Goal: Task Accomplishment & Management: Use online tool/utility

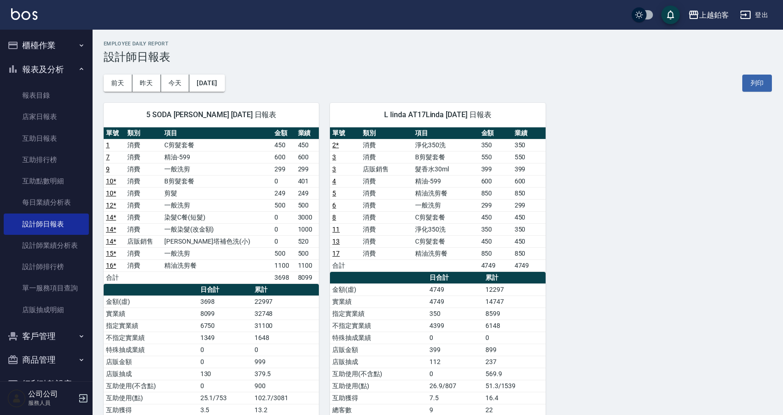
scroll to position [61, 0]
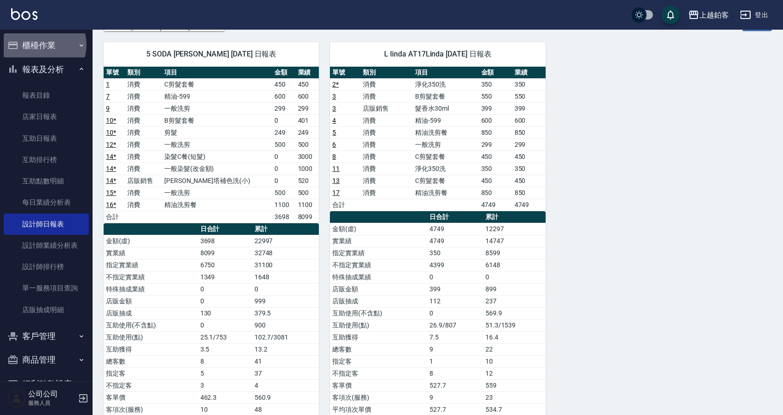
drag, startPoint x: 43, startPoint y: 44, endPoint x: 46, endPoint y: 57, distance: 13.4
click at [44, 45] on button "櫃檯作業" at bounding box center [46, 45] width 85 height 24
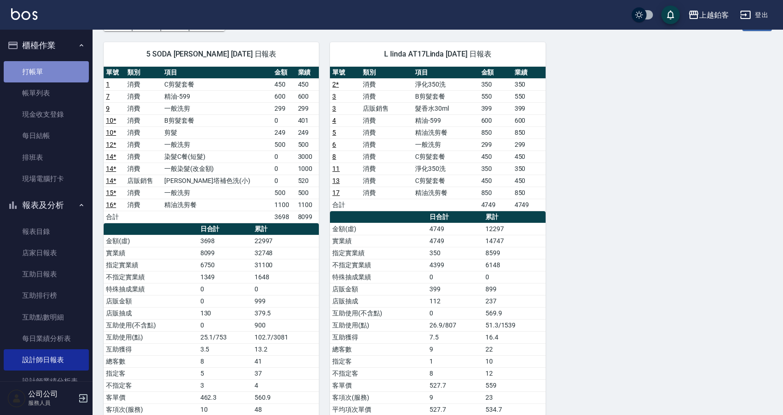
click at [45, 64] on link "打帳單" at bounding box center [46, 71] width 85 height 21
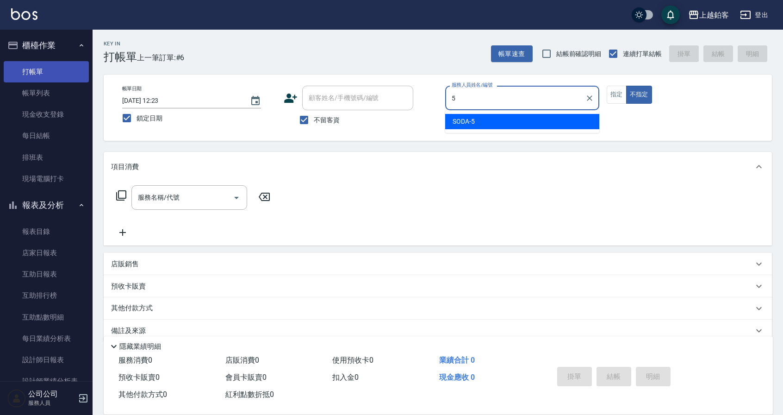
type input "5"
type button "false"
type input "SODA-5"
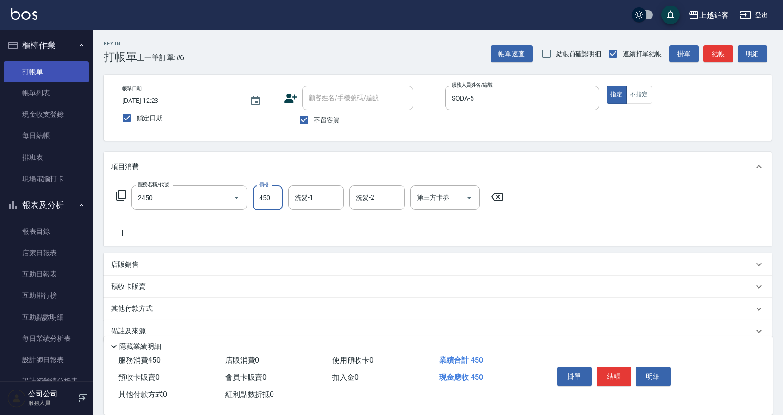
type input "C剪髮套餐(2450)"
type input "550"
type input "芯如-50"
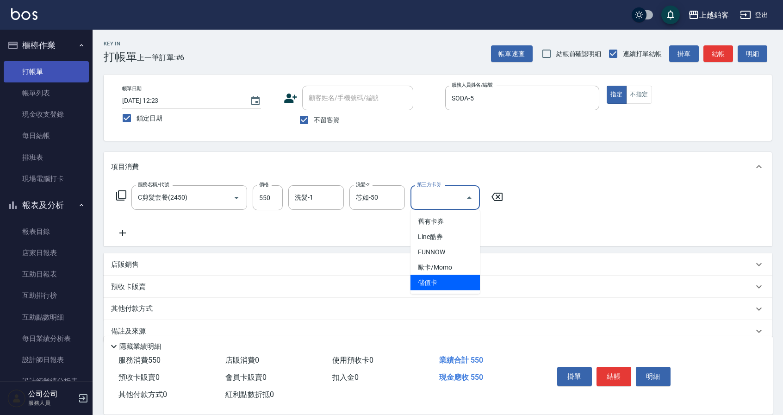
type input "儲值卡"
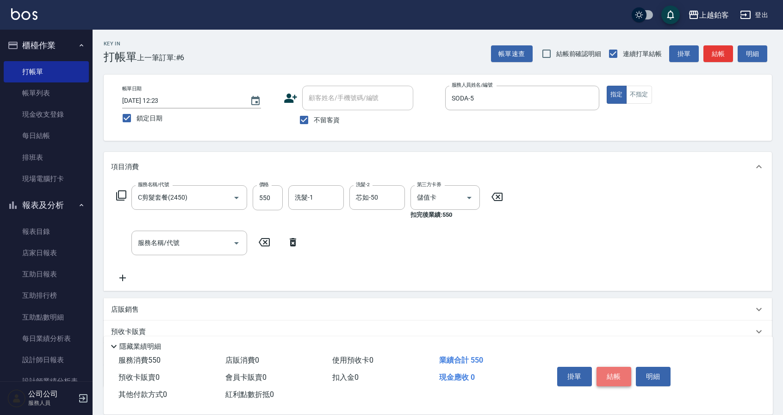
click at [614, 374] on button "結帳" at bounding box center [614, 376] width 35 height 19
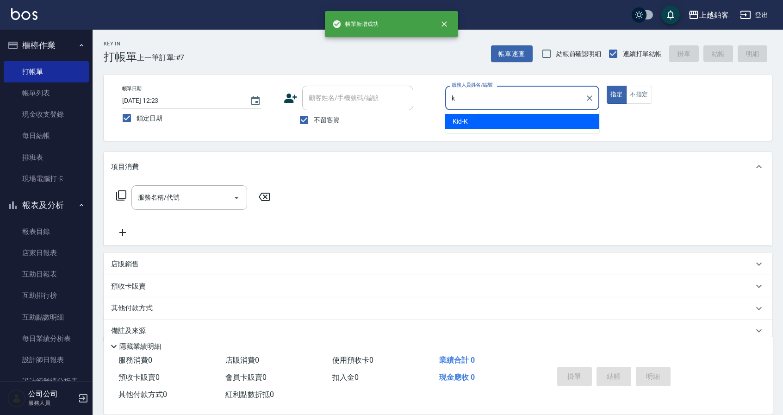
type input "Kid-K"
type button "true"
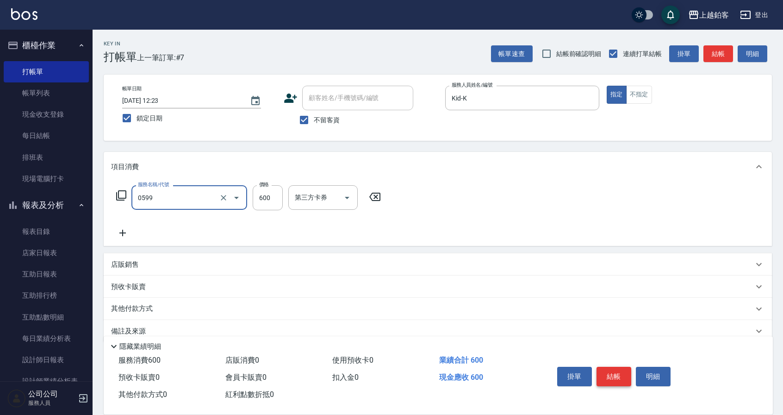
type input "精油-599(0599)"
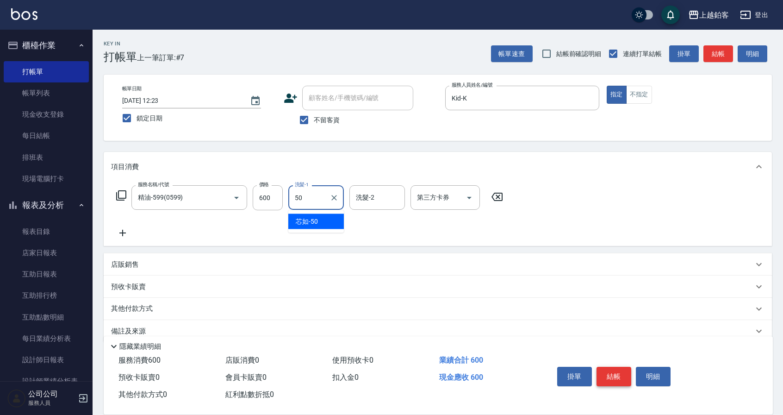
type input "芯如-50"
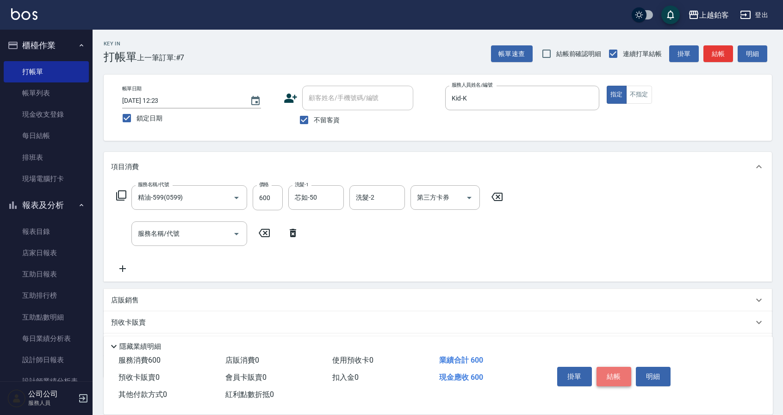
click at [609, 373] on button "結帳" at bounding box center [614, 376] width 35 height 19
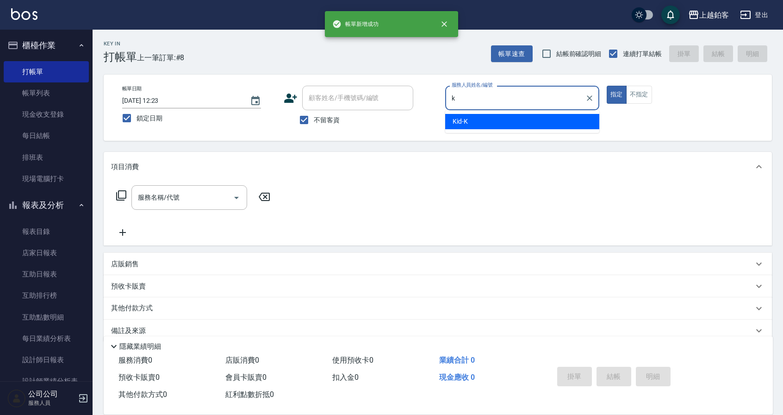
type input "Kid-K"
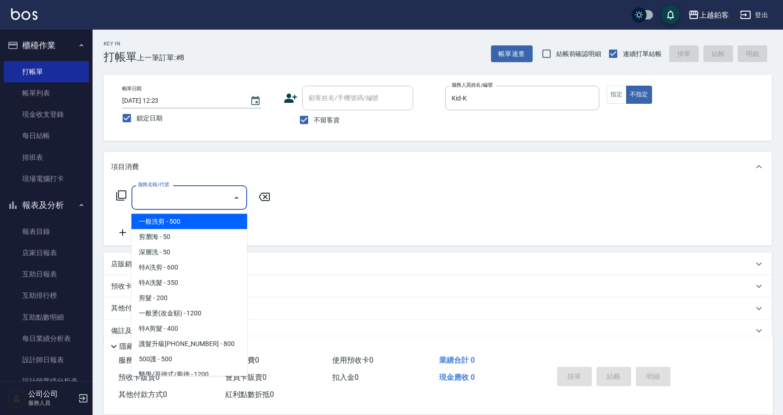
type input "一般洗剪(5)"
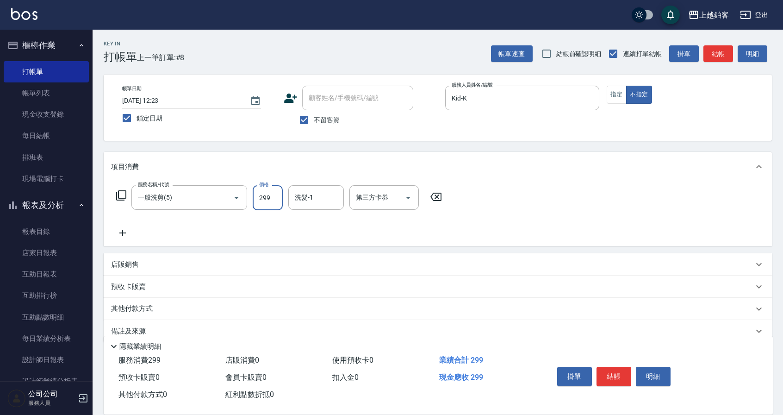
type input "299"
type input "芯如-50"
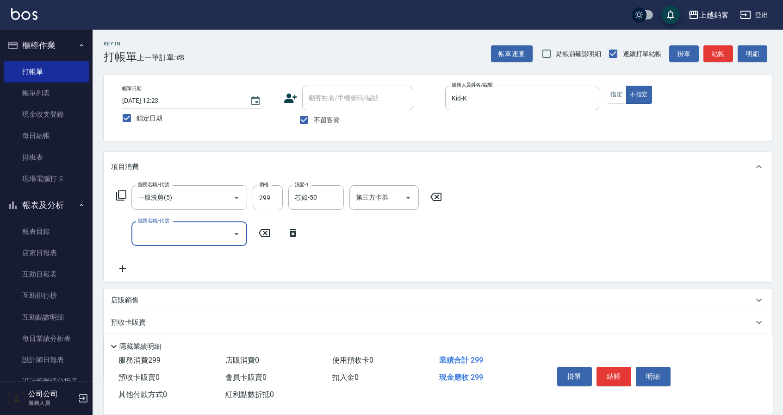
click at [611, 373] on button "結帳" at bounding box center [614, 376] width 35 height 19
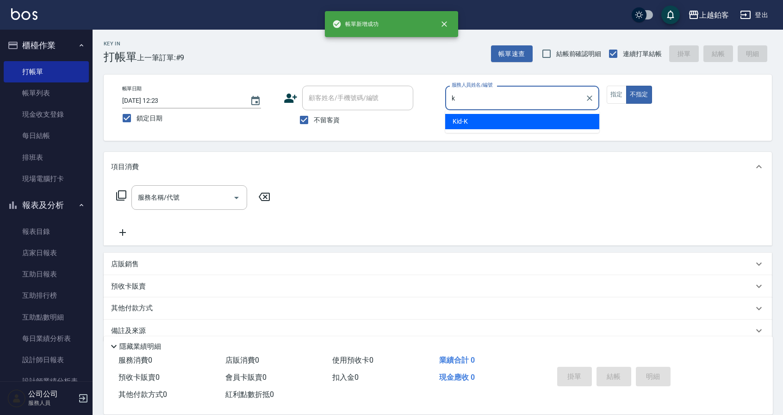
type input "Kid-K"
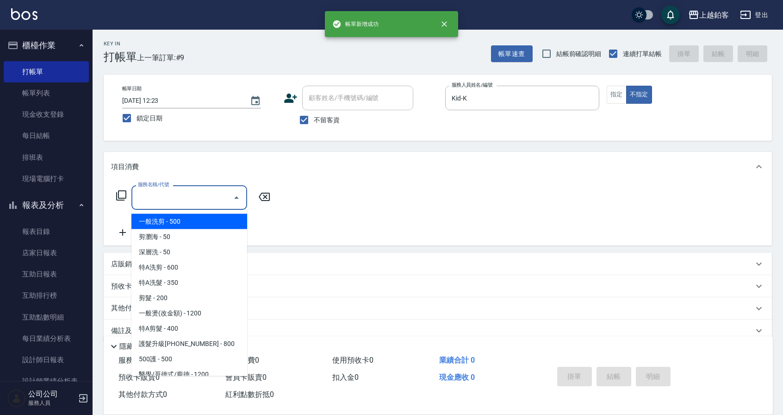
type input "一般洗剪(5)"
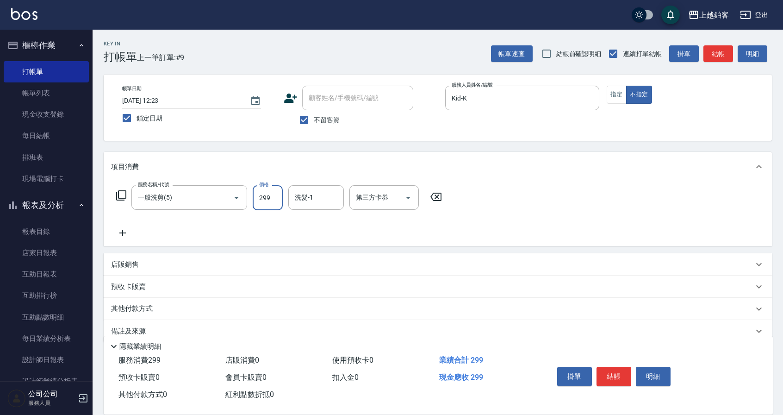
type input "299"
type input "芯如-50"
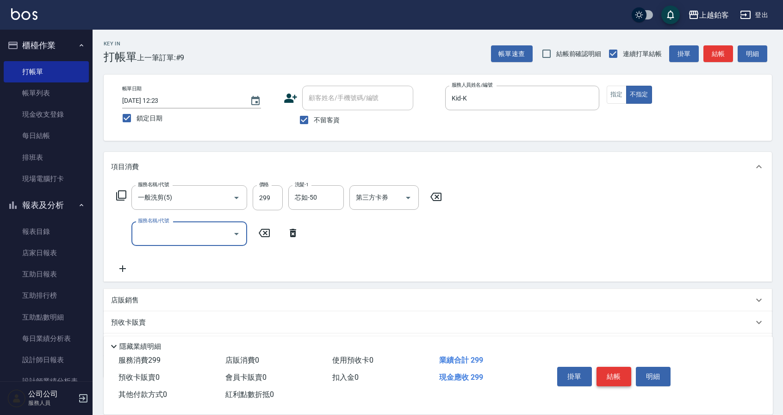
click at [610, 375] on button "結帳" at bounding box center [614, 376] width 35 height 19
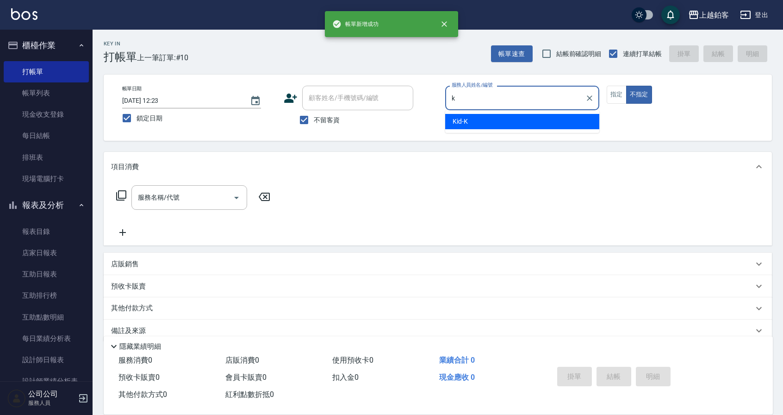
type input "Kid-K"
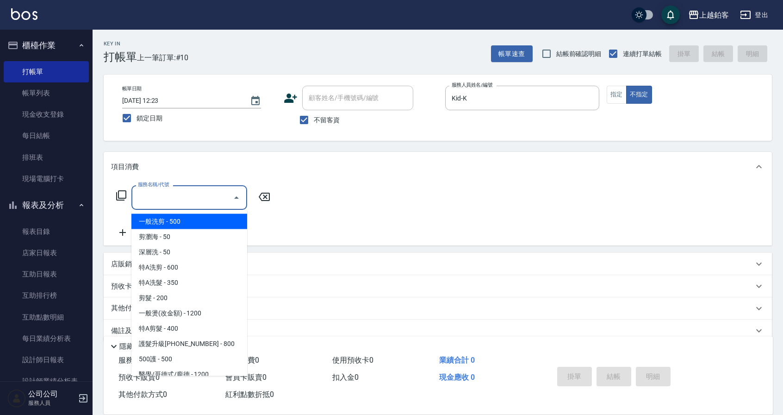
type input "一般洗剪(5)"
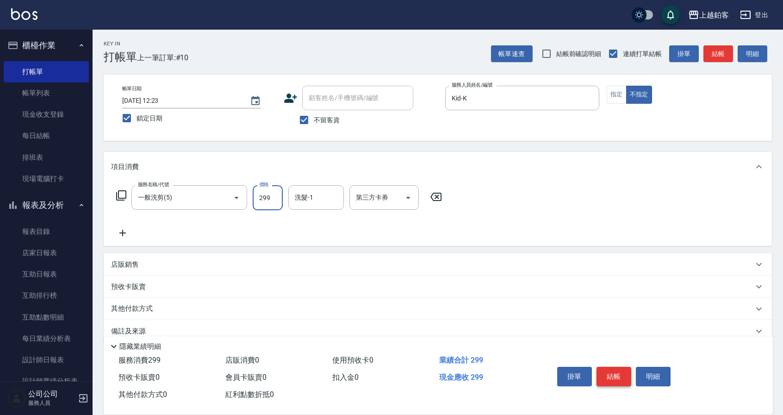
type input "299"
type input "芯如-50"
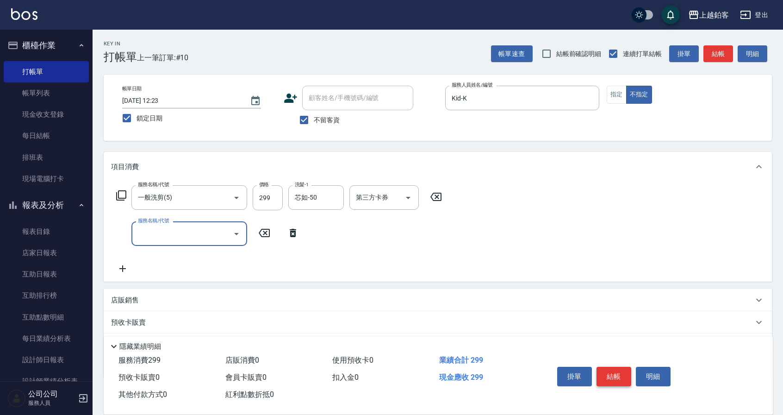
click at [611, 372] on button "結帳" at bounding box center [614, 376] width 35 height 19
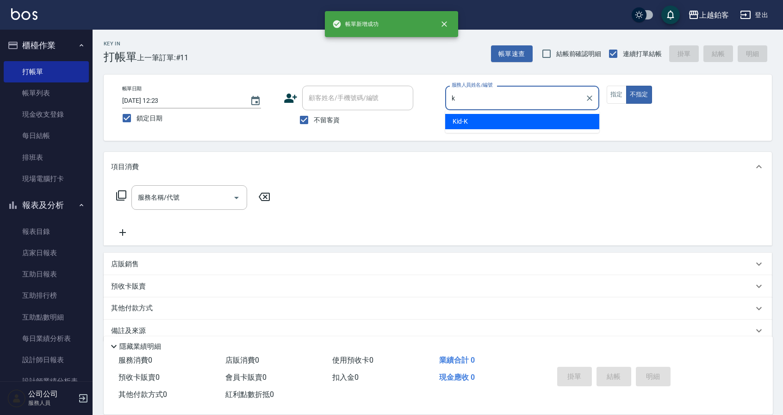
type input "Kid-K"
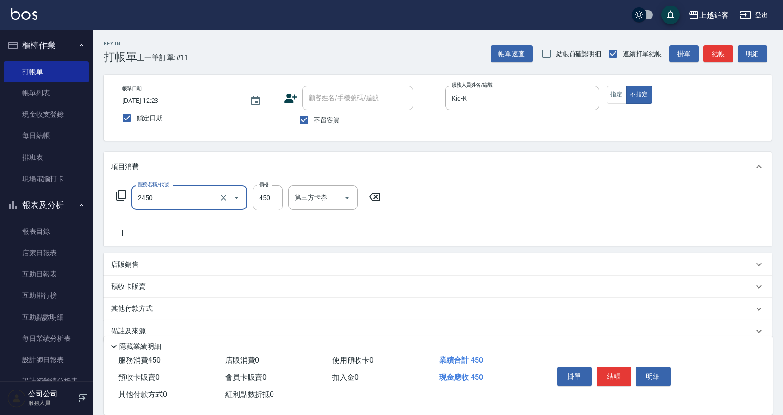
type input "C剪髮套餐(2450)"
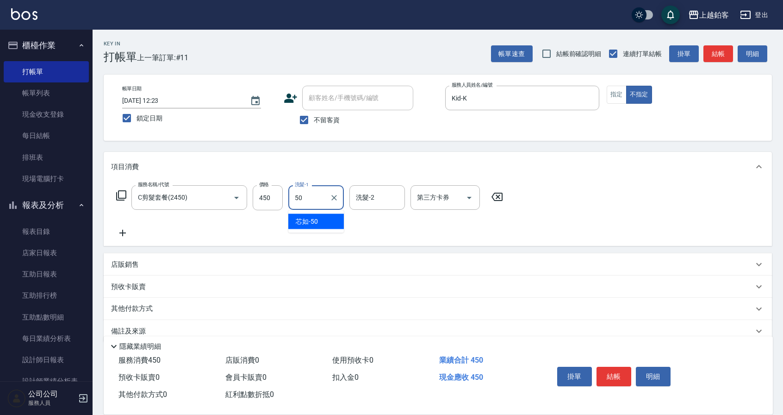
type input "芯如-50"
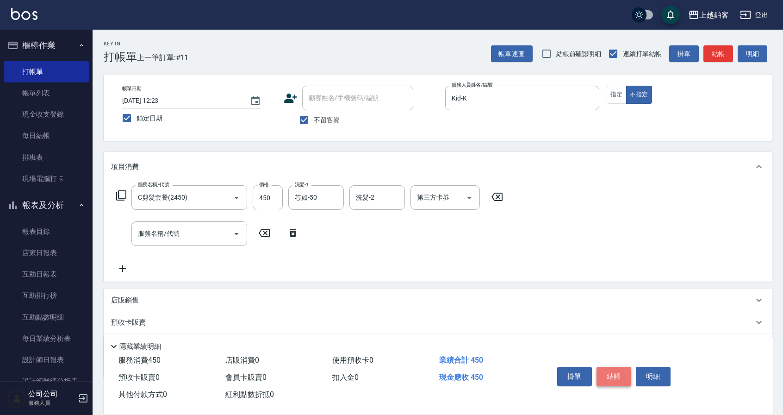
click at [609, 373] on button "結帳" at bounding box center [614, 376] width 35 height 19
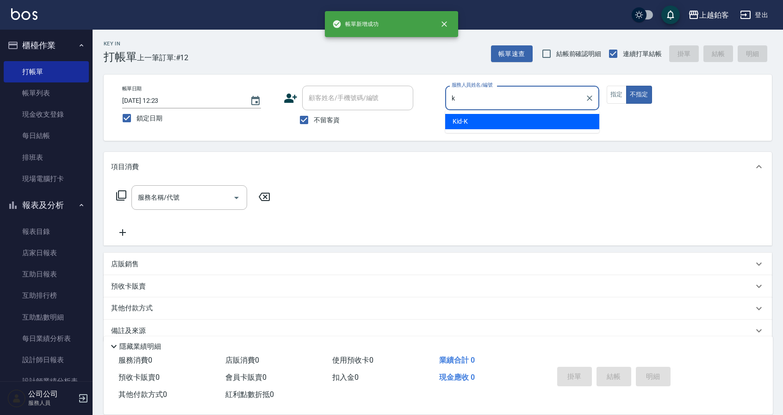
type input "Kid-K"
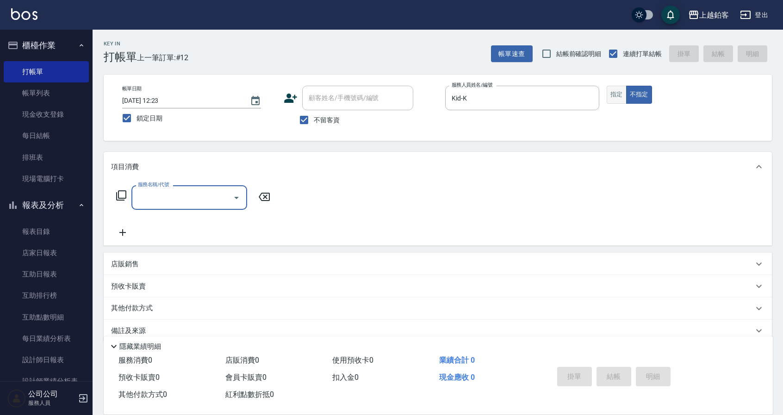
click at [614, 92] on button "指定" at bounding box center [617, 95] width 20 height 18
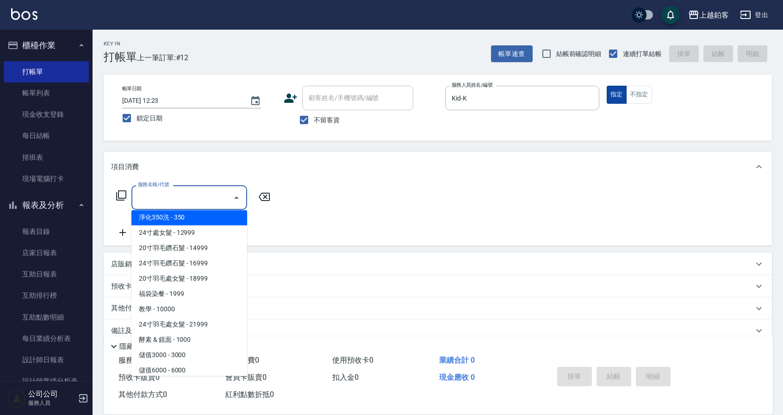
scroll to position [1027, 0]
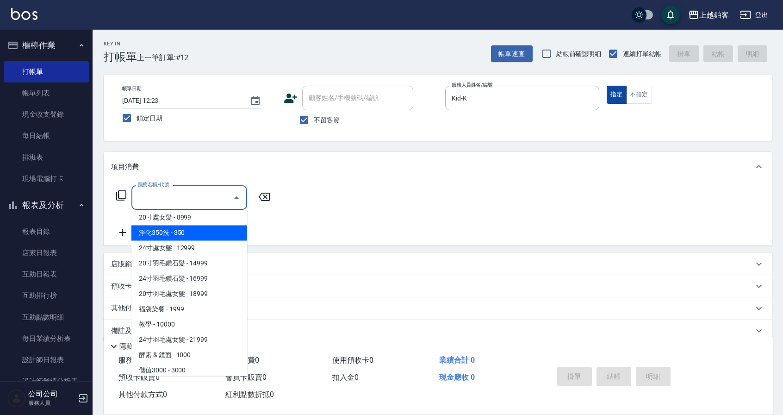
type input "淨化350洗(10020)"
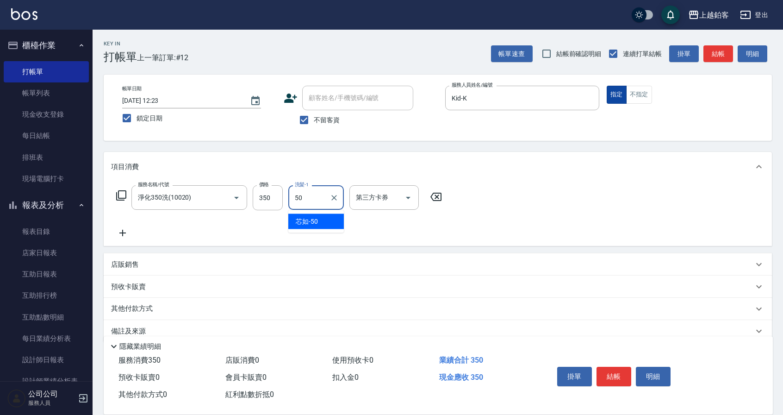
type input "芯如-50"
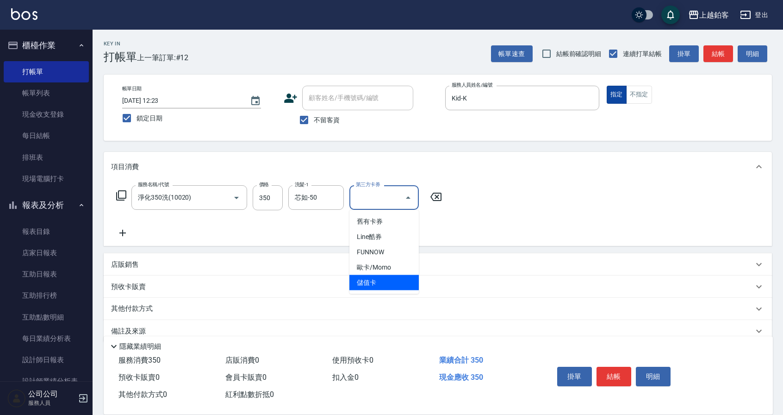
type input "儲值卡"
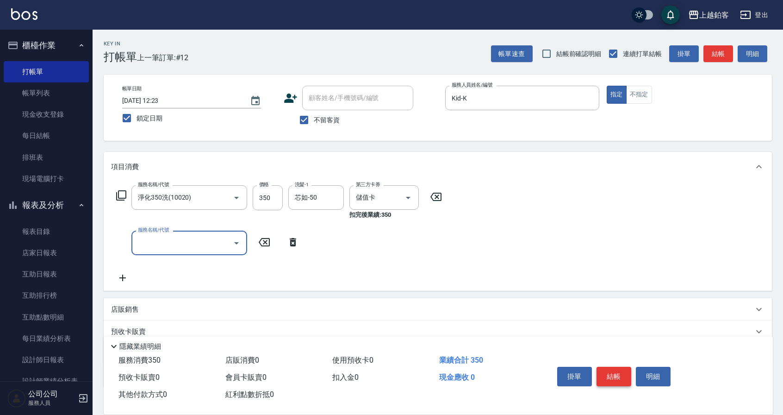
click at [614, 373] on button "結帳" at bounding box center [614, 376] width 35 height 19
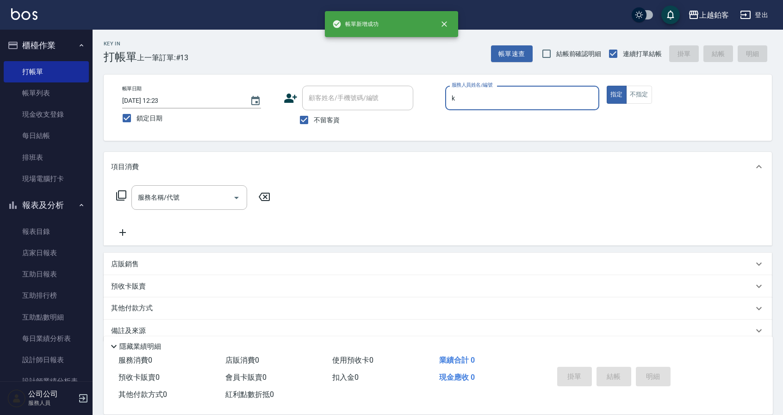
type input "Kid-K"
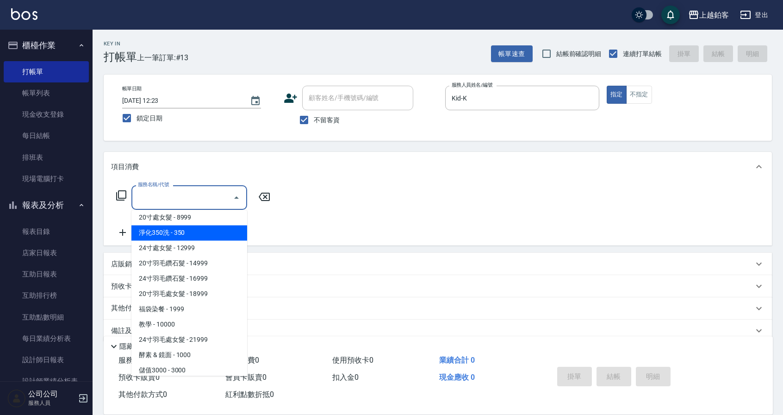
type input "淨化350洗(10020)"
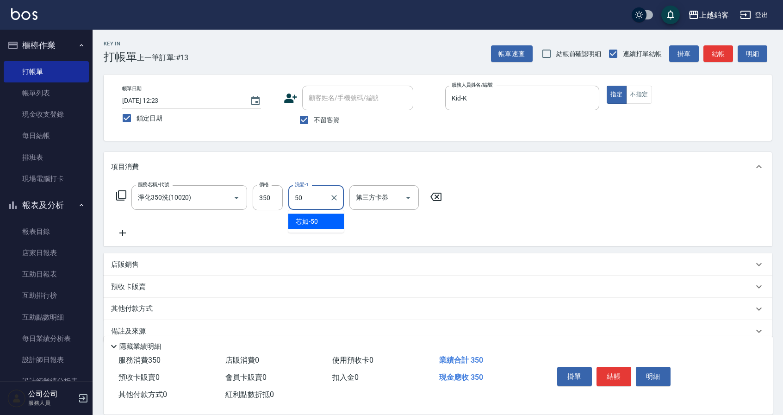
type input "芯如-50"
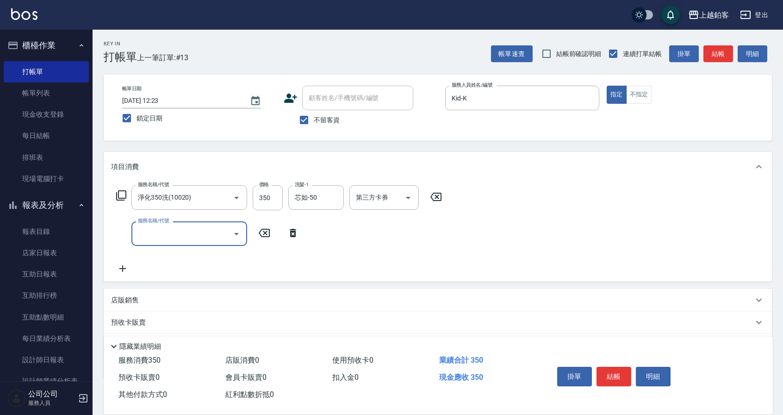
drag, startPoint x: 407, startPoint y: 205, endPoint x: 402, endPoint y: 210, distance: 7.9
click at [407, 205] on div at bounding box center [408, 197] width 14 height 25
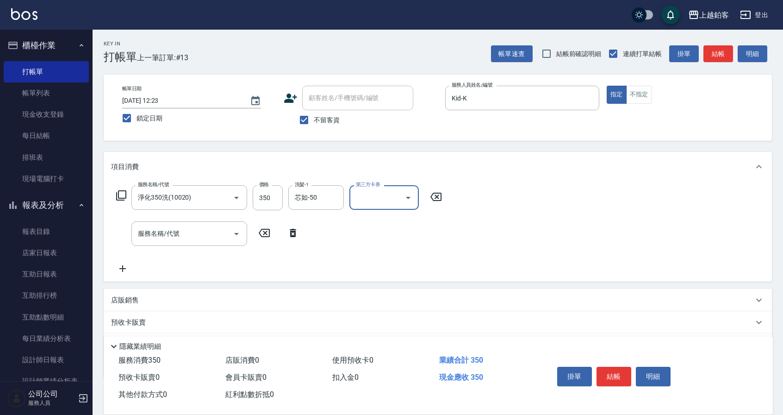
click at [408, 201] on icon "Open" at bounding box center [408, 197] width 11 height 11
click at [374, 276] on span "儲值卡" at bounding box center [384, 282] width 69 height 15
type input "儲值卡"
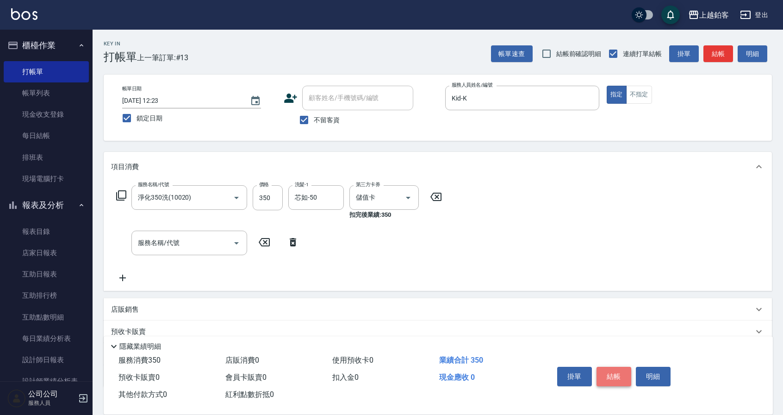
click at [614, 368] on button "結帳" at bounding box center [614, 376] width 35 height 19
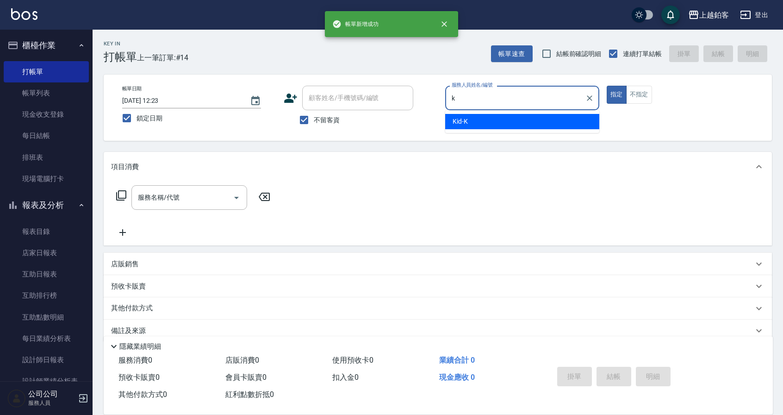
type input "Kid-K"
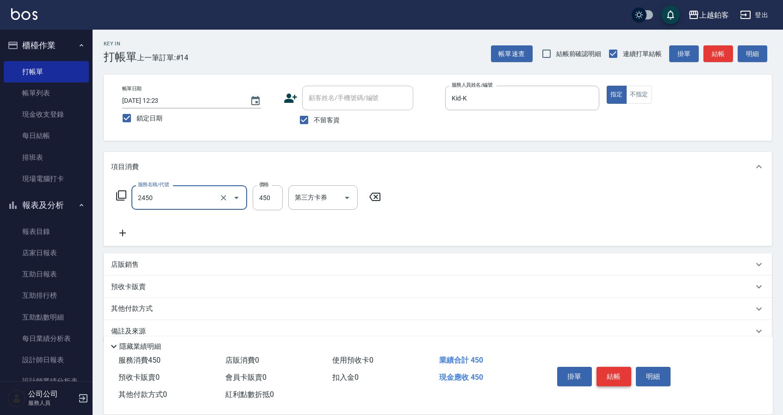
type input "C剪髮套餐(2450)"
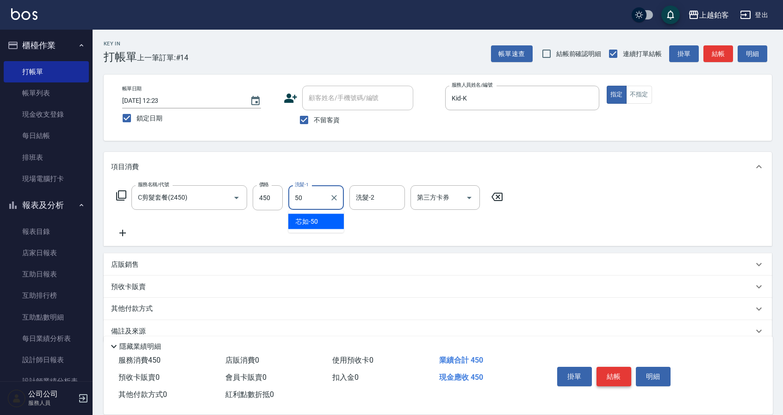
type input "芯如-50"
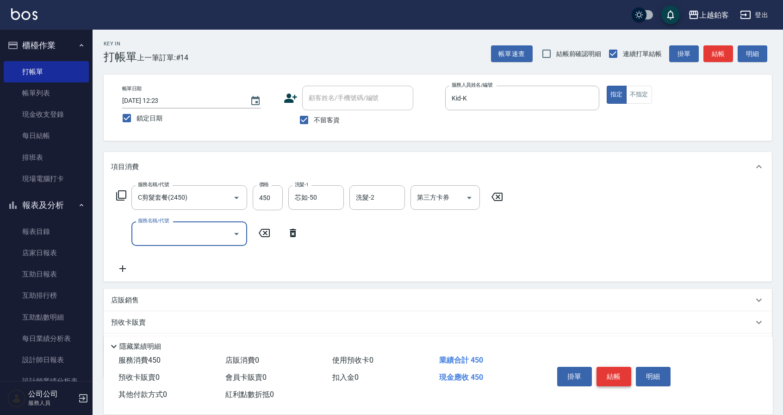
click at [619, 374] on button "結帳" at bounding box center [614, 376] width 35 height 19
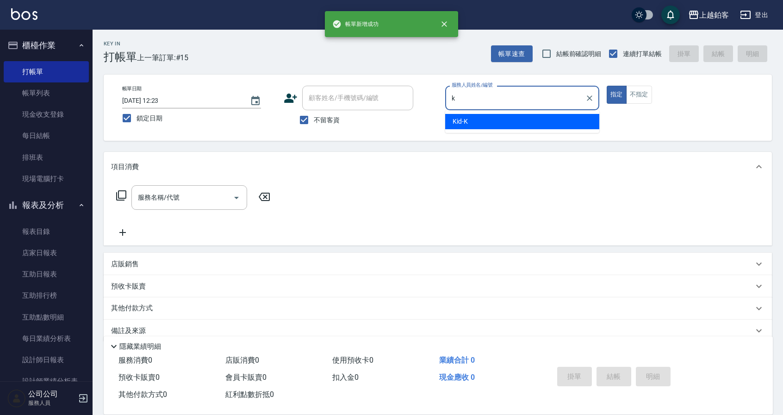
type input "Kid-K"
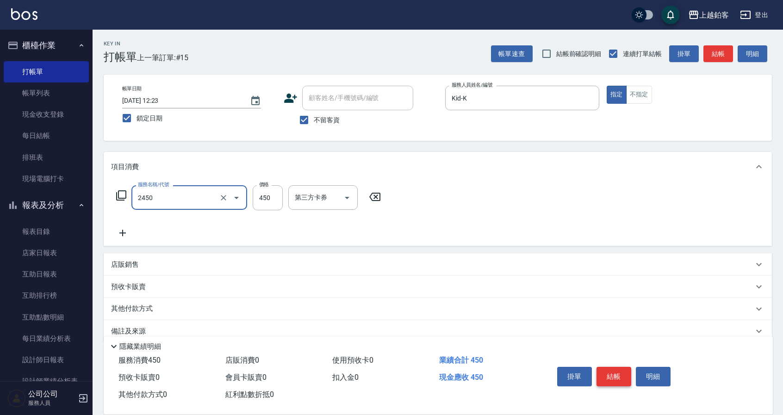
type input "C剪髮套餐(2450)"
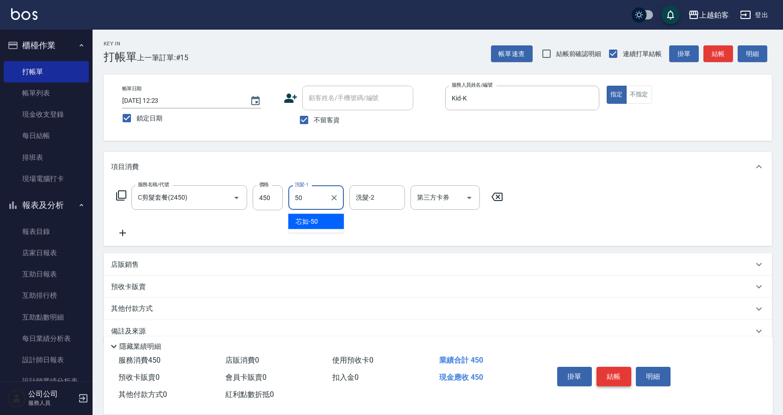
type input "芯如-50"
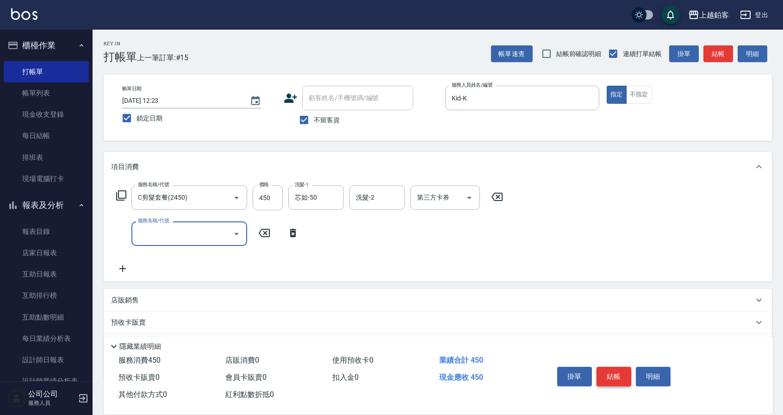
click at [618, 371] on button "結帳" at bounding box center [614, 376] width 35 height 19
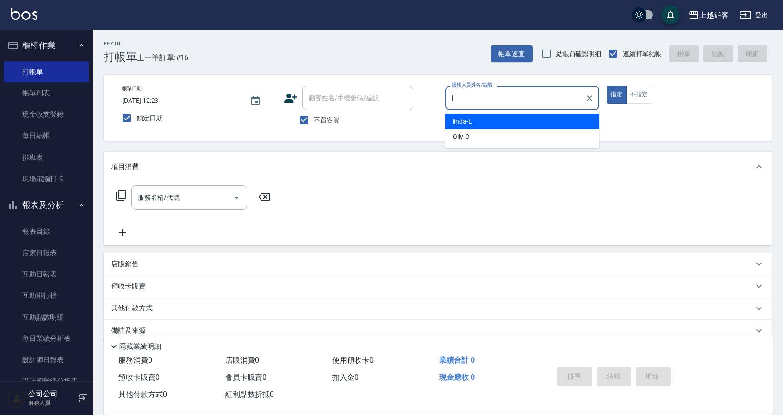
type input "linda-L"
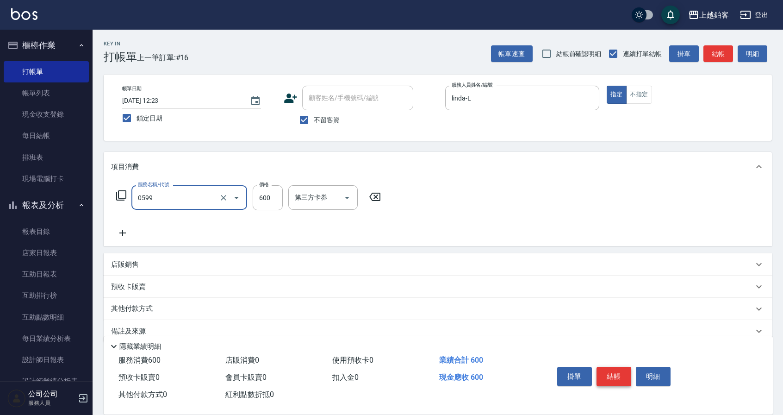
type input "精油-599(0599)"
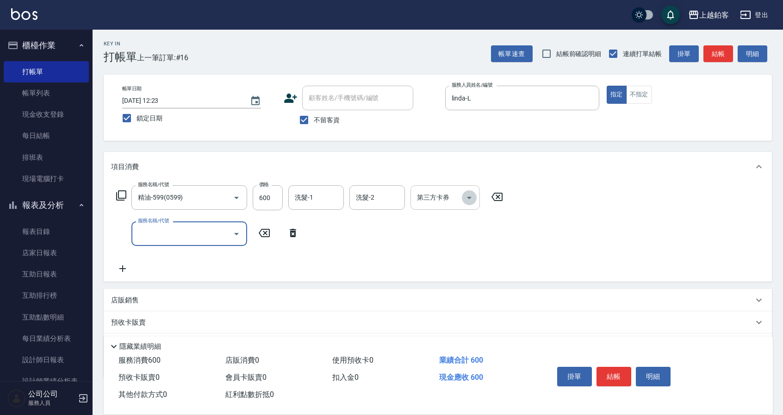
drag, startPoint x: 470, startPoint y: 194, endPoint x: 460, endPoint y: 208, distance: 17.5
click at [470, 195] on icon "Open" at bounding box center [469, 197] width 11 height 11
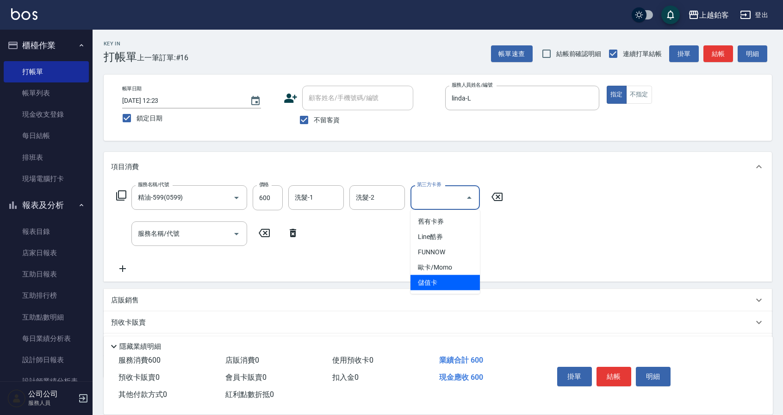
drag, startPoint x: 449, startPoint y: 282, endPoint x: 444, endPoint y: 282, distance: 5.6
click at [449, 282] on span "儲值卡" at bounding box center [445, 282] width 69 height 15
type input "儲值卡"
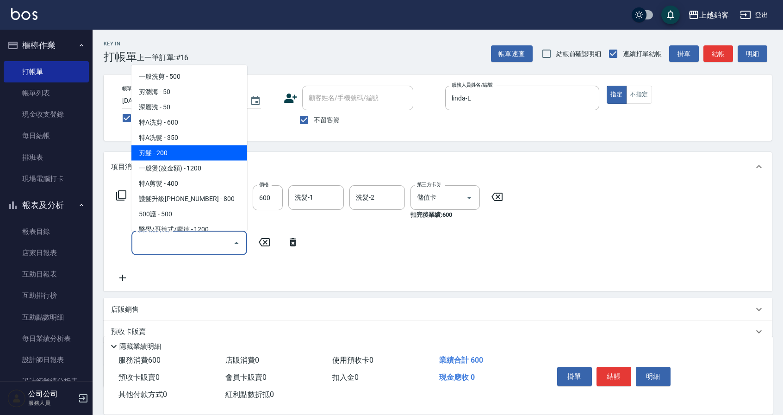
type input "剪髮(200)"
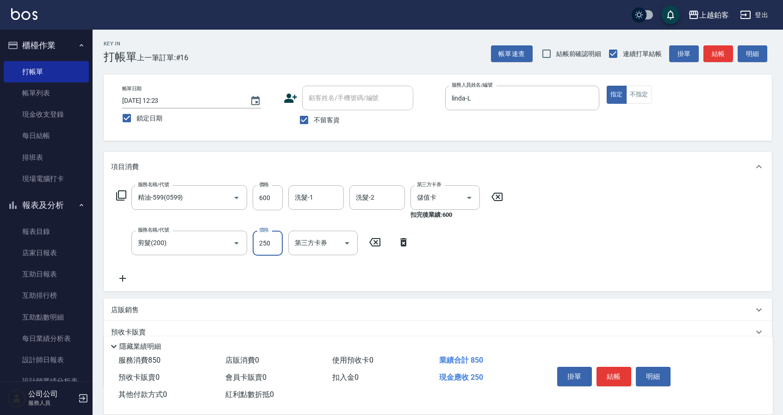
type input "250"
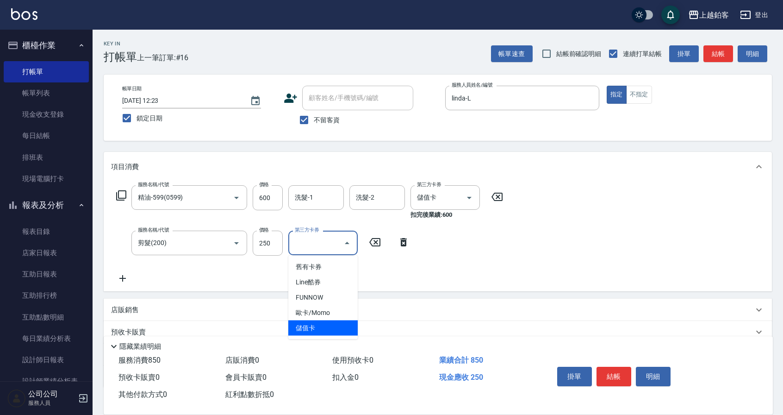
type input "儲值卡"
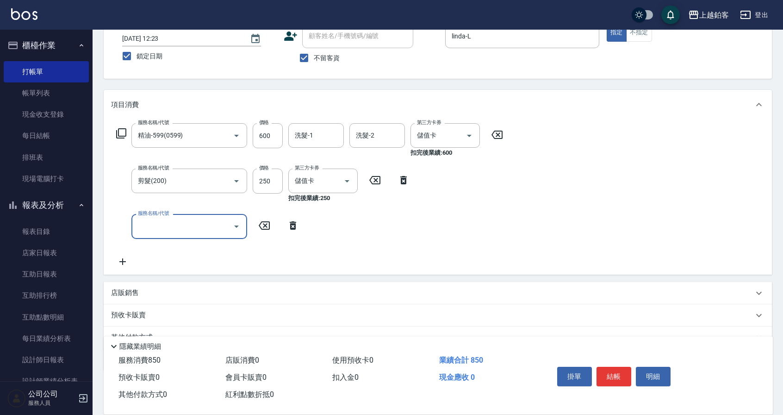
scroll to position [63, 0]
click at [142, 293] on div "店販銷售" at bounding box center [432, 293] width 643 height 10
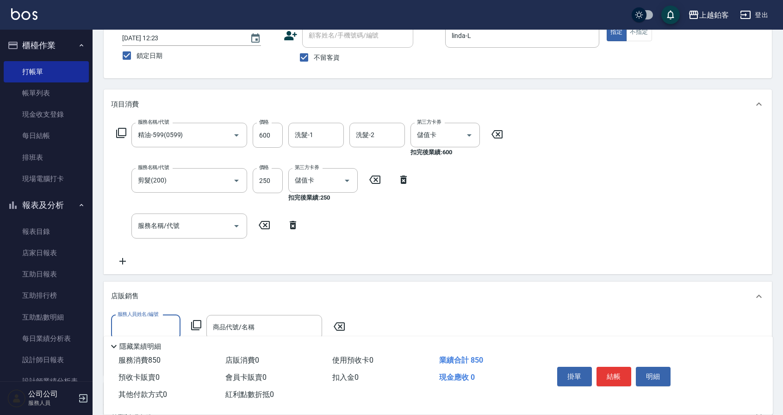
scroll to position [0, 0]
type input "linda-L"
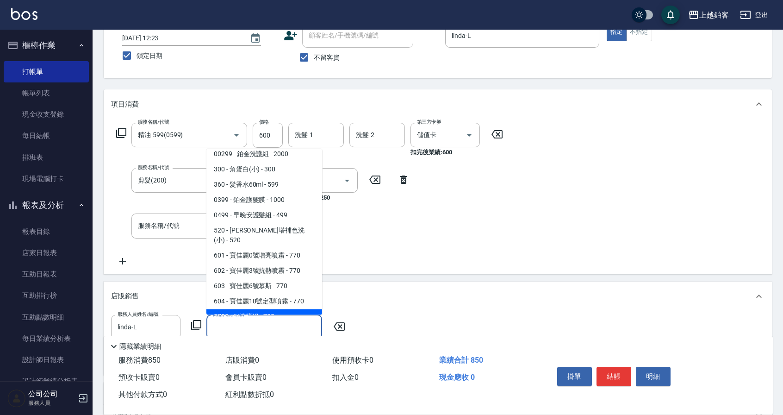
scroll to position [612, 0]
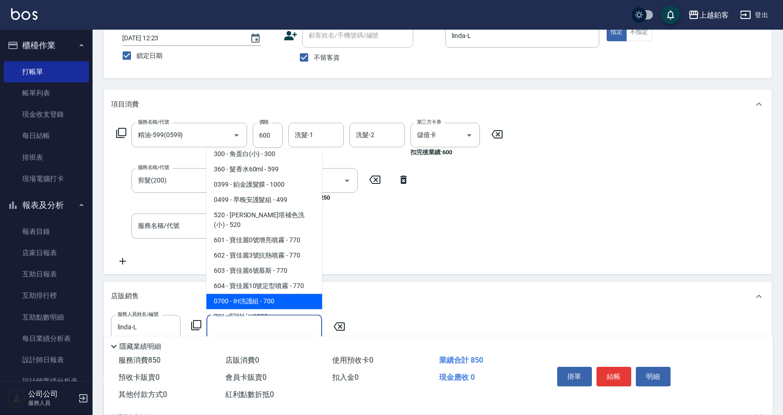
type input "IH洗護組"
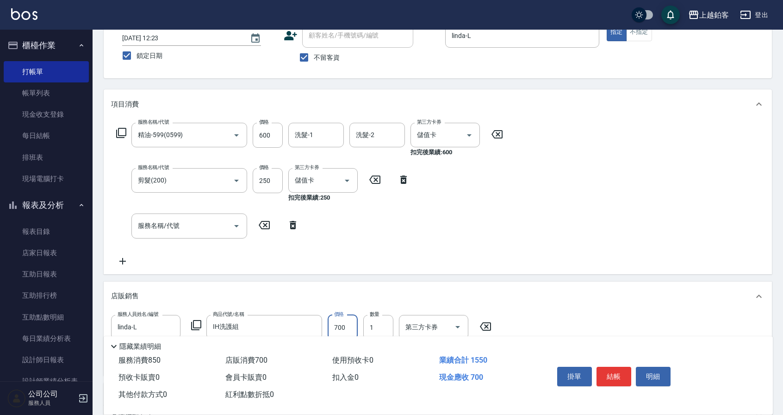
click at [353, 326] on input "700" at bounding box center [343, 327] width 30 height 25
type input "699"
type input "儲值卡"
click at [621, 378] on button "結帳" at bounding box center [614, 376] width 35 height 19
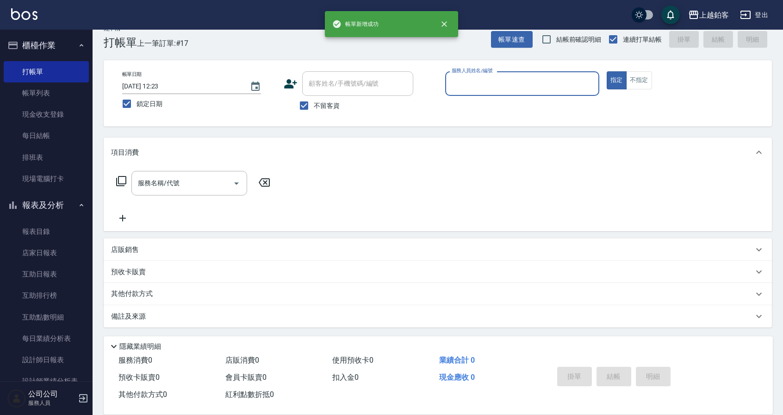
scroll to position [14, 0]
